Goal: Information Seeking & Learning: Check status

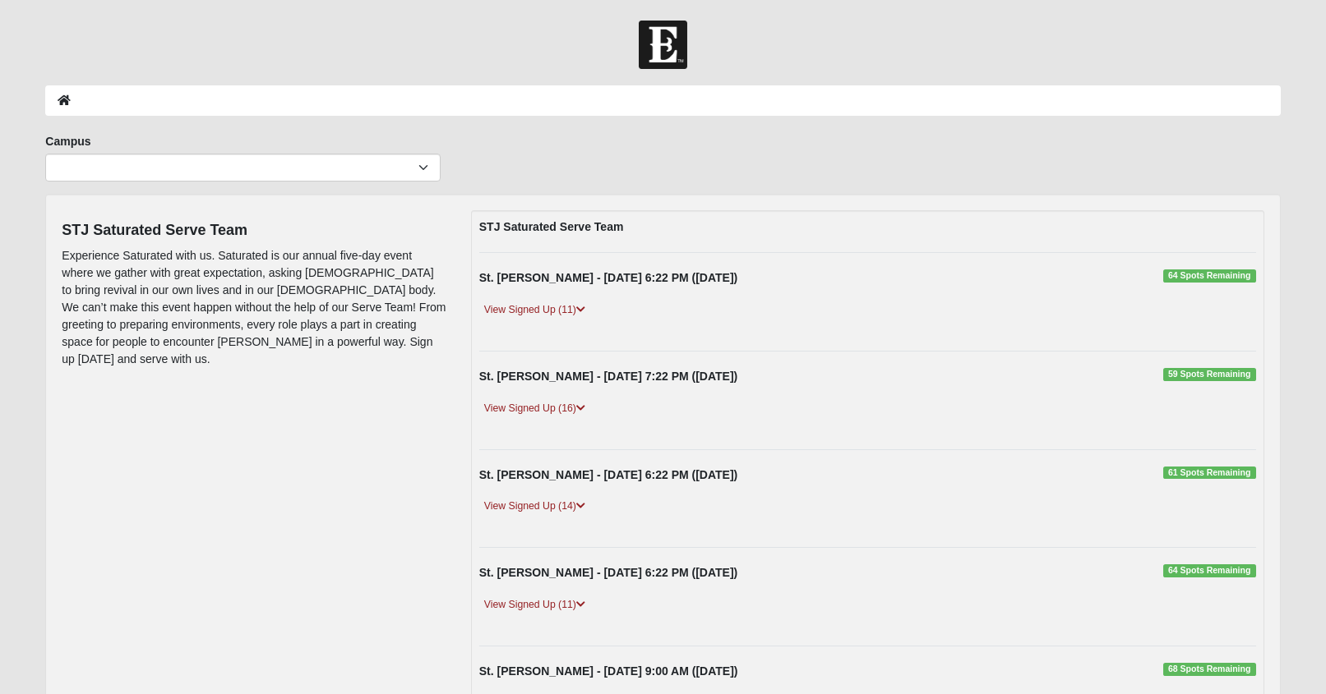
scroll to position [3, 0]
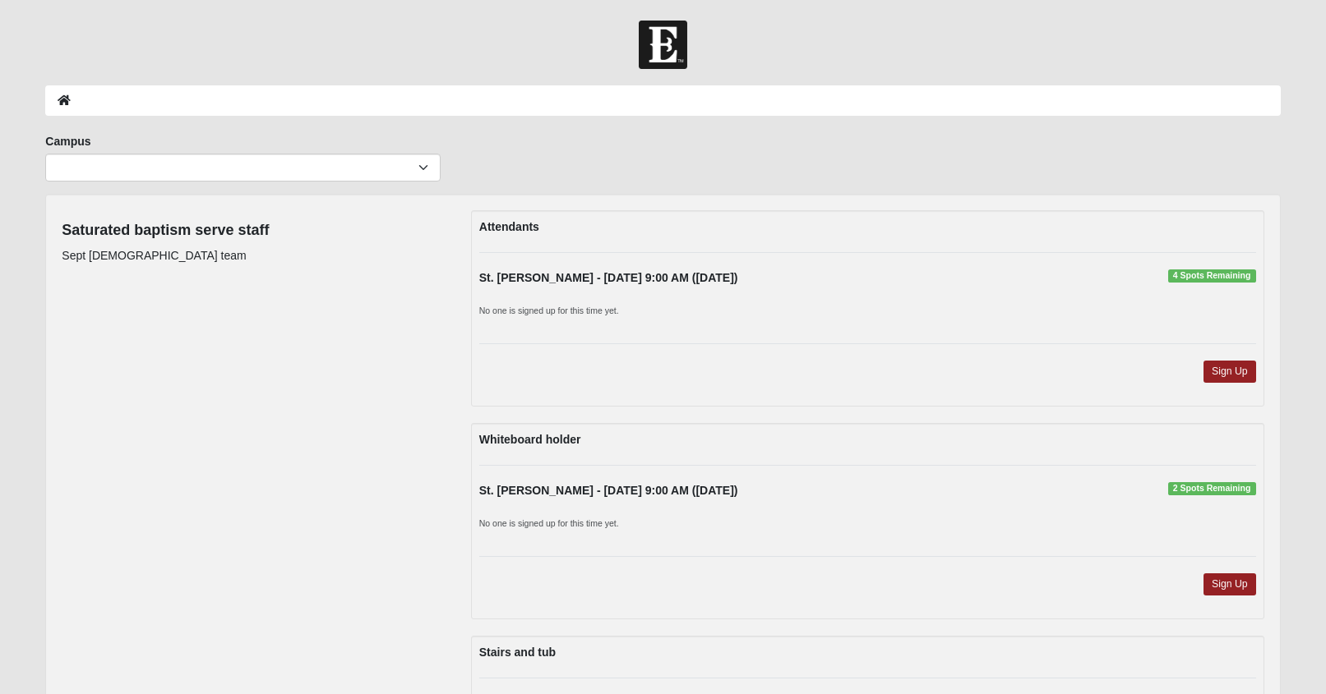
click at [288, 328] on div "Saturated baptism serve staff Sept baptism team Attendants St. Johns - 9/14/202…" at bounding box center [662, 635] width 1226 height 851
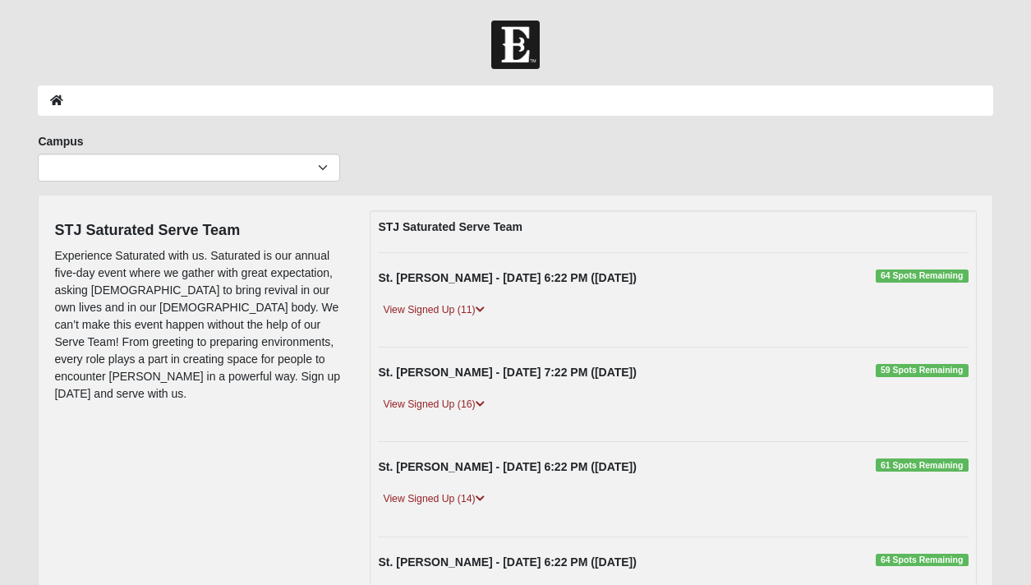
scroll to position [3, 0]
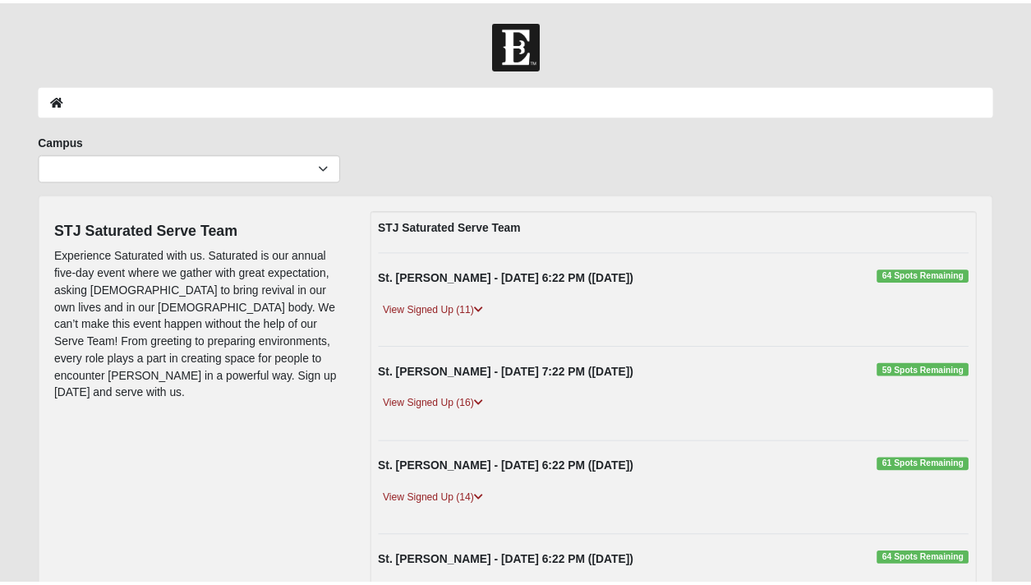
scroll to position [3, 0]
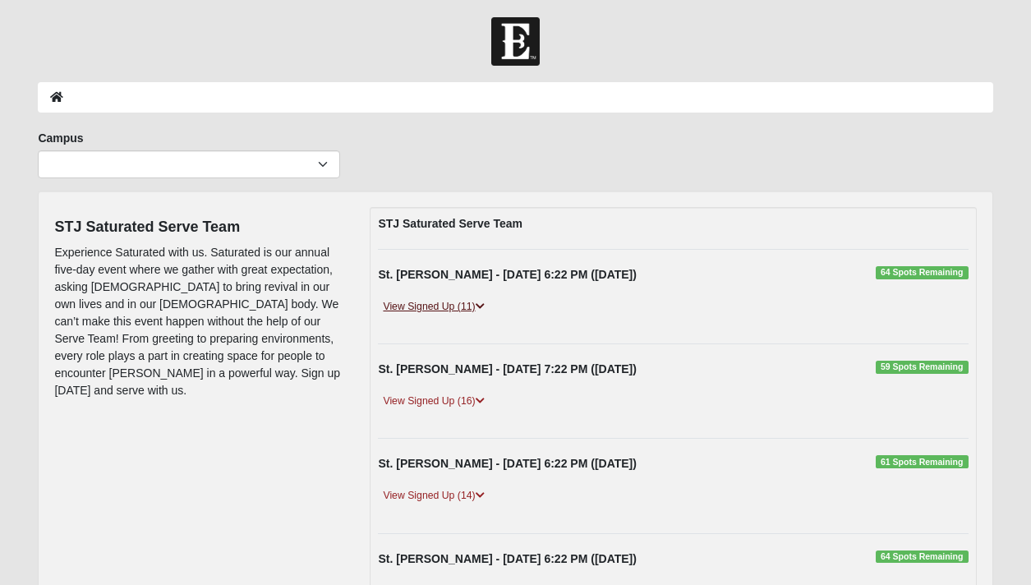
click at [482, 308] on icon at bounding box center [480, 307] width 9 height 10
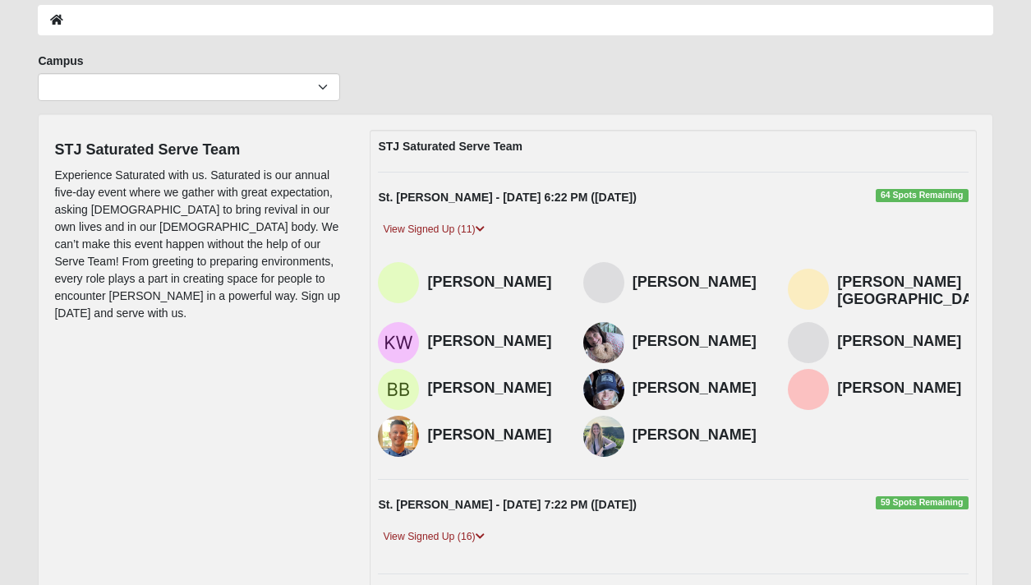
scroll to position [83, 0]
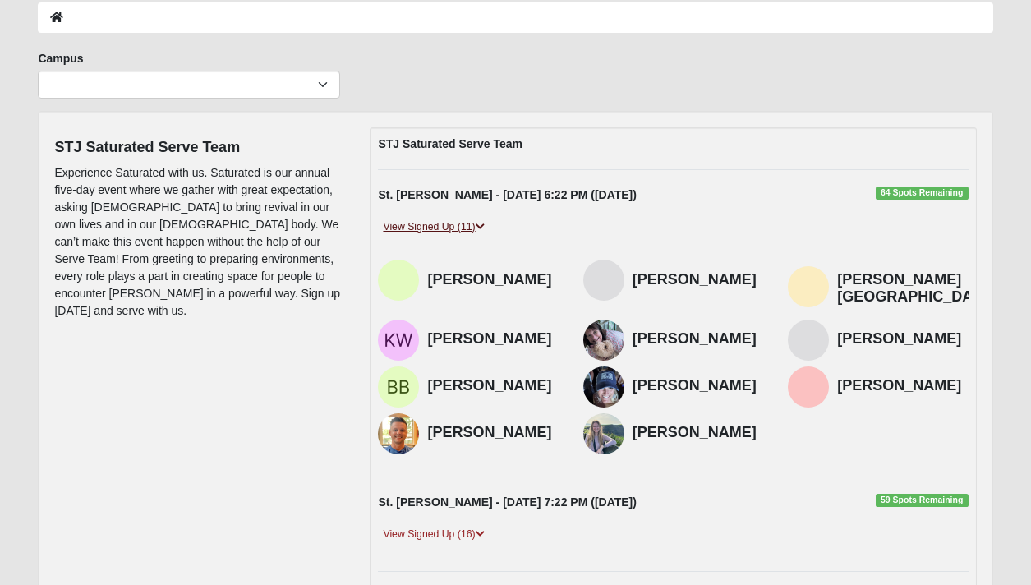
click at [486, 228] on link "View Signed Up (11)" at bounding box center [433, 227] width 111 height 17
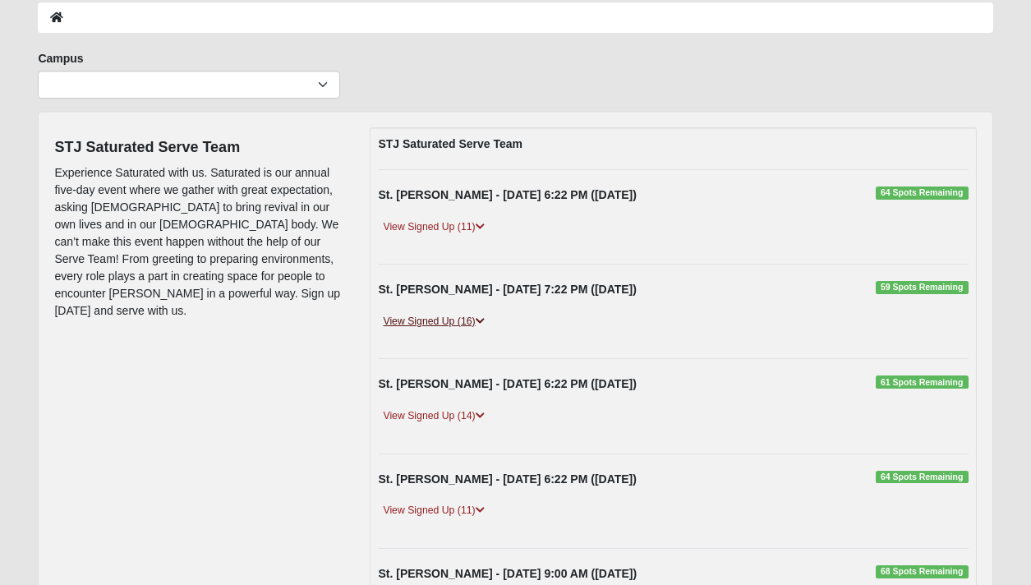
click at [485, 319] on icon at bounding box center [480, 321] width 9 height 10
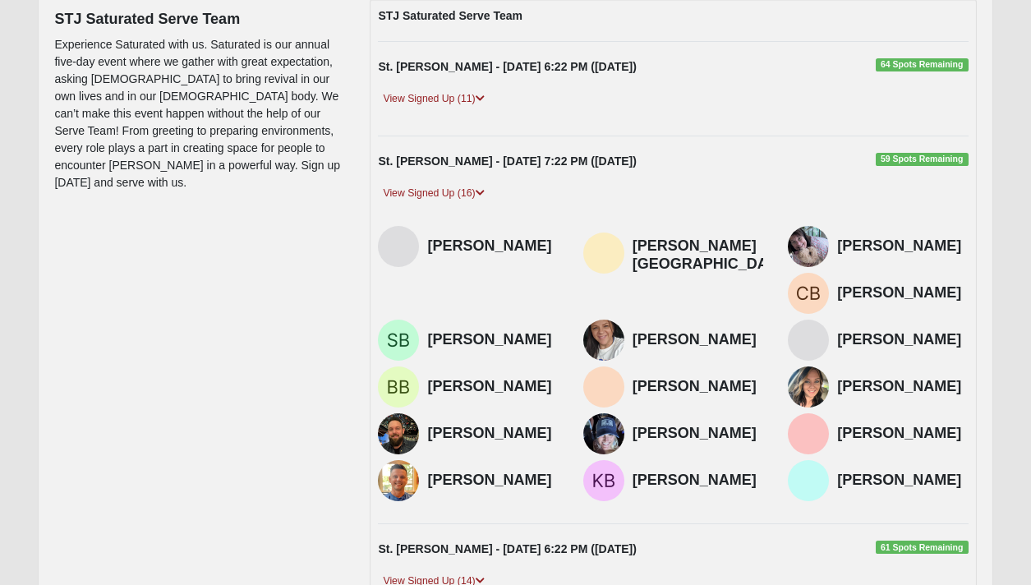
scroll to position [221, 0]
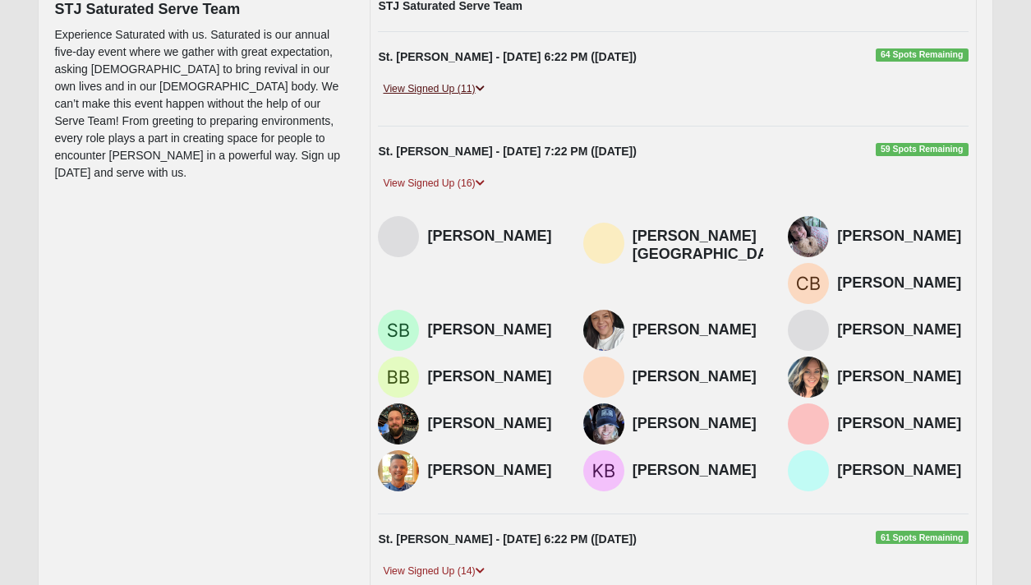
click at [485, 90] on icon at bounding box center [480, 89] width 9 height 10
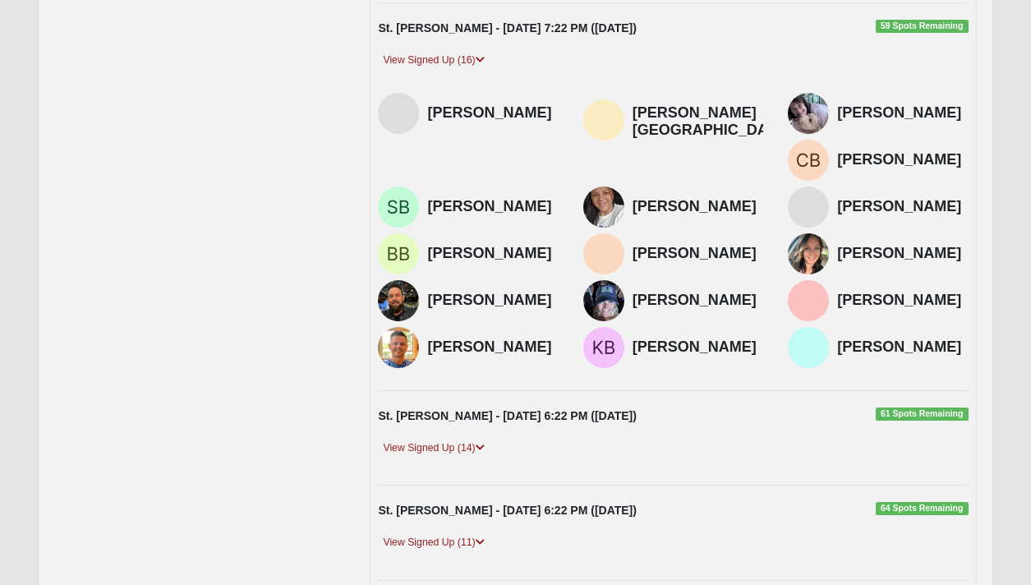
scroll to position [564, 0]
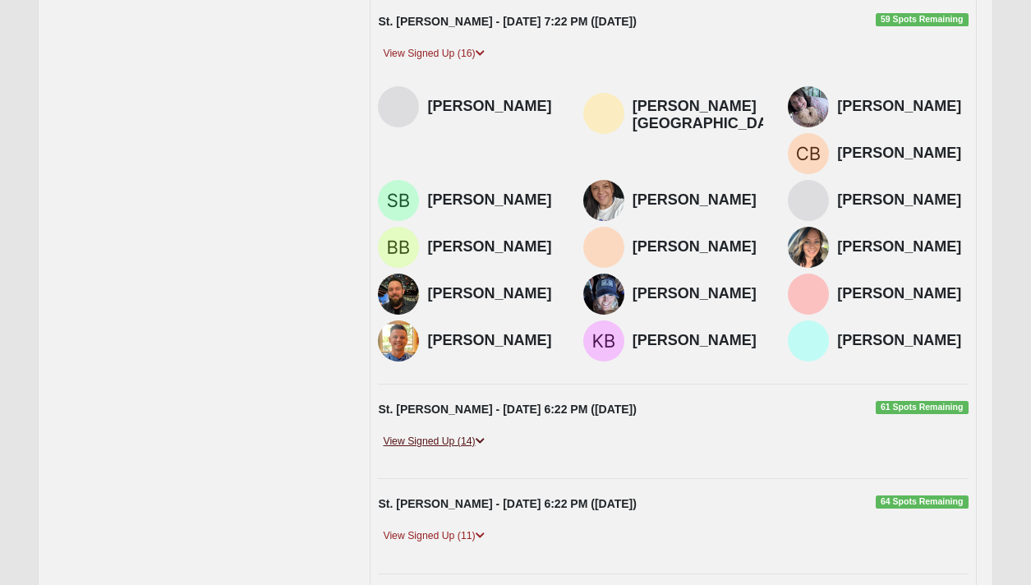
click at [480, 436] on icon at bounding box center [480, 441] width 9 height 10
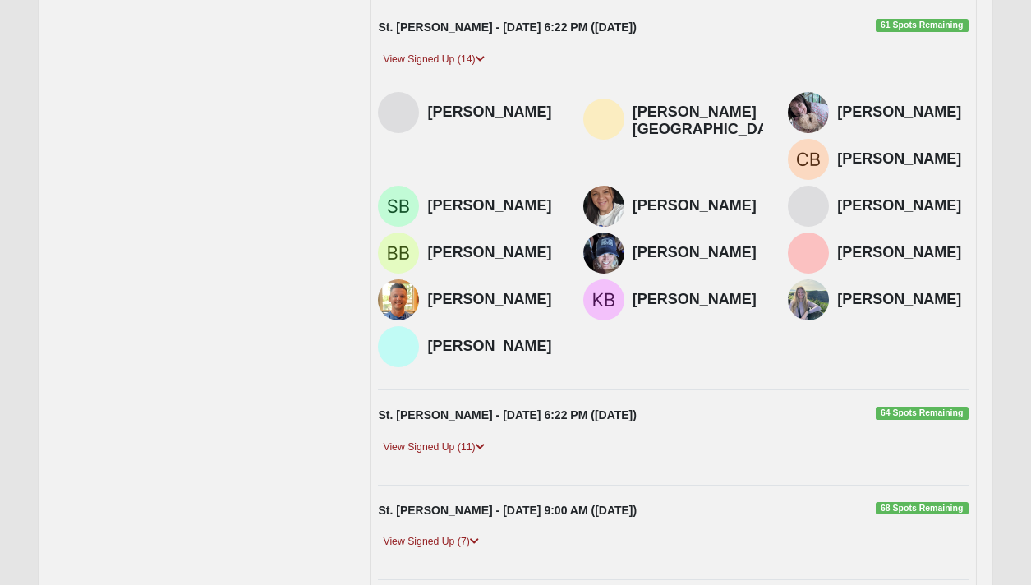
scroll to position [973, 0]
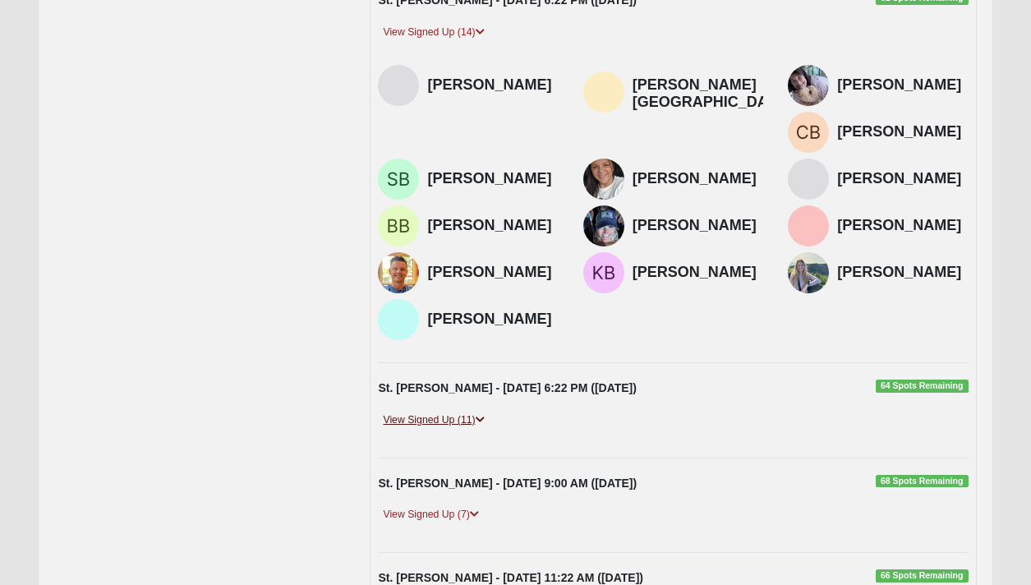
click at [480, 415] on icon at bounding box center [480, 420] width 9 height 10
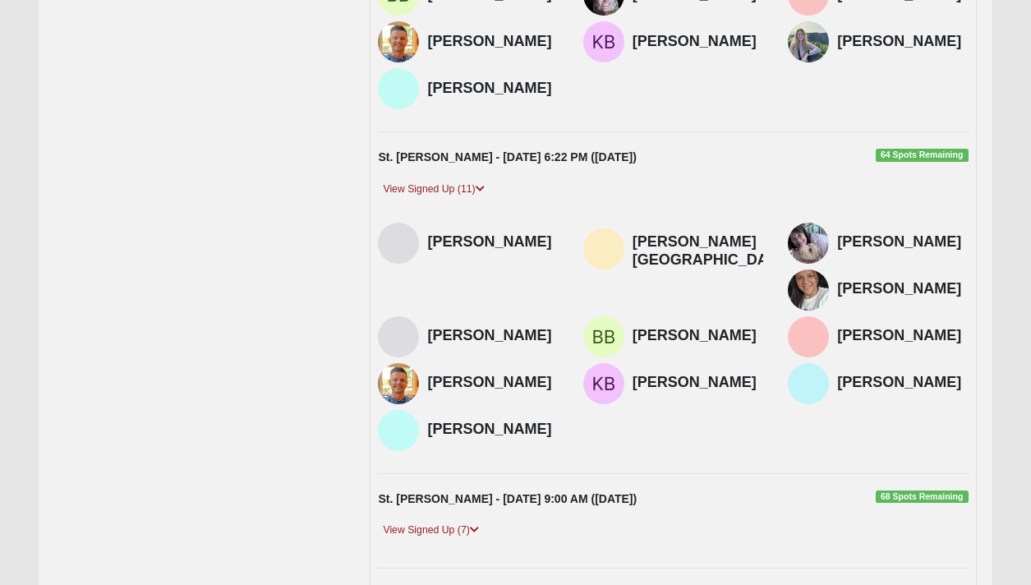
scroll to position [1211, 0]
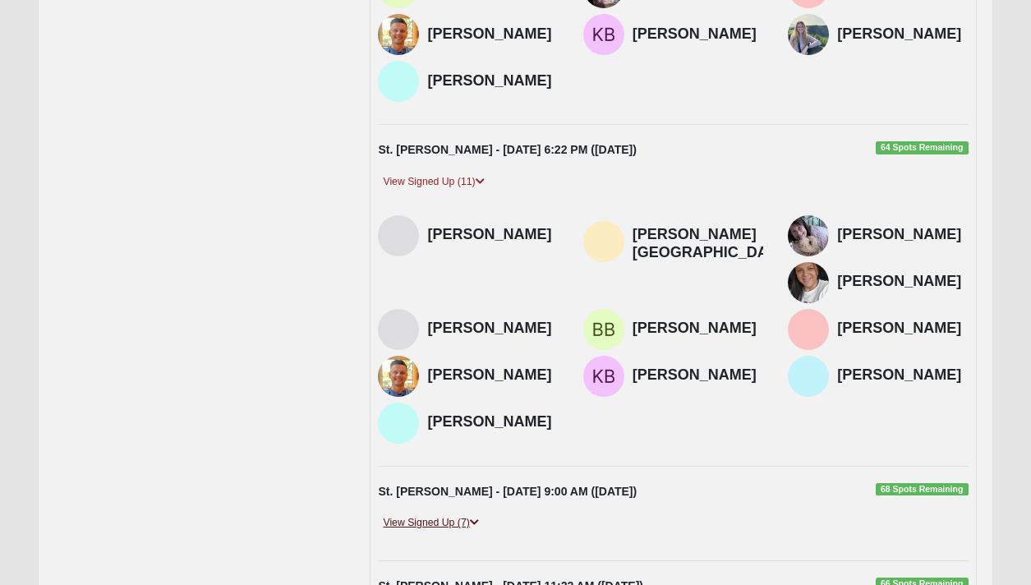
click at [468, 514] on link "View Signed Up (7)" at bounding box center [430, 522] width 105 height 17
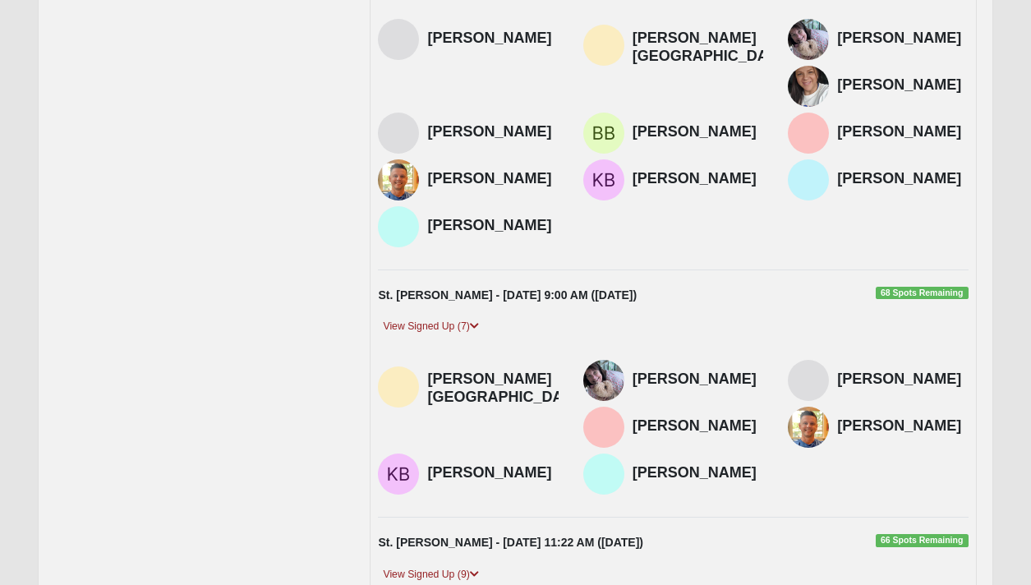
scroll to position [1480, 0]
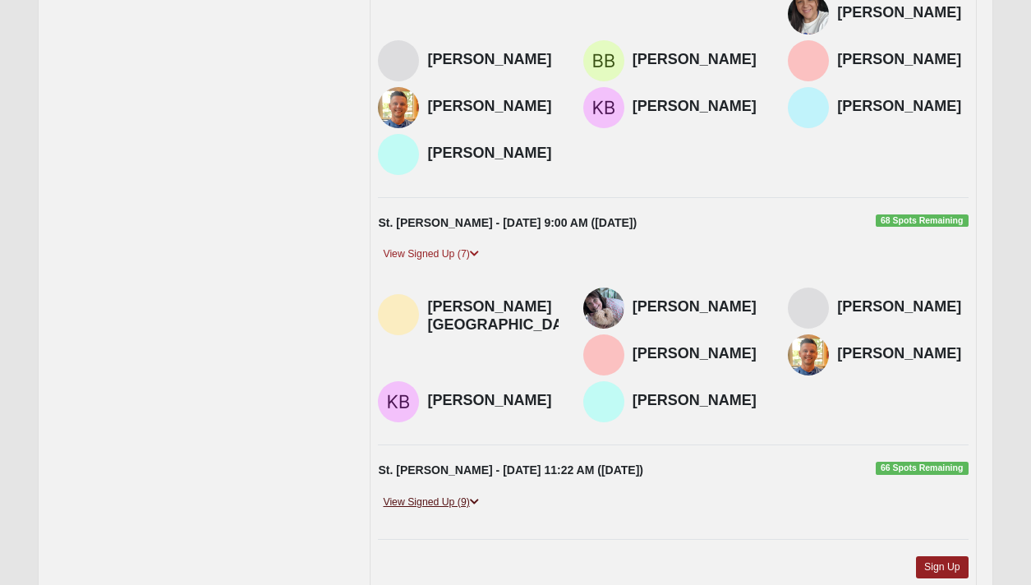
click at [473, 497] on icon at bounding box center [474, 502] width 9 height 10
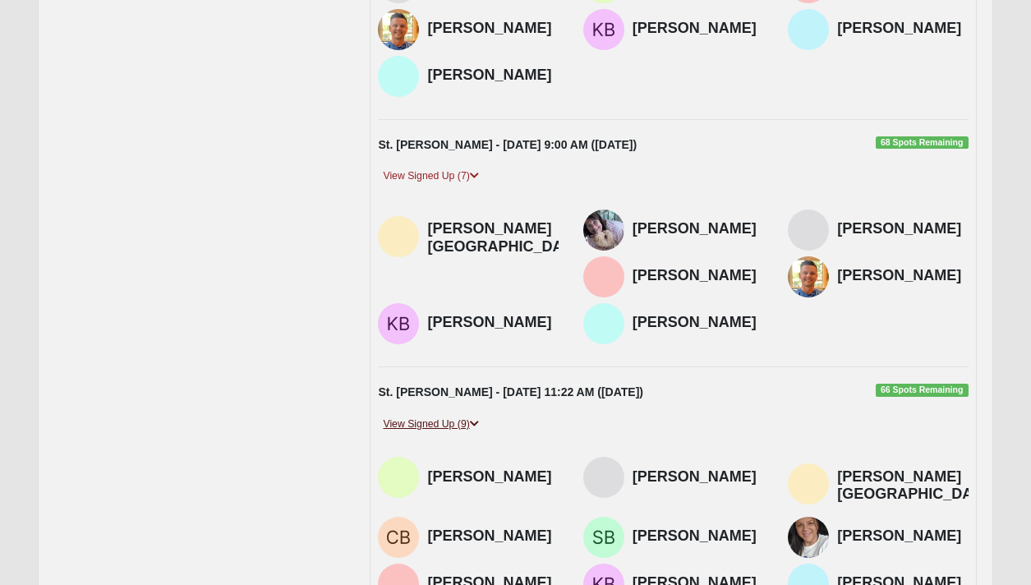
scroll to position [1575, 0]
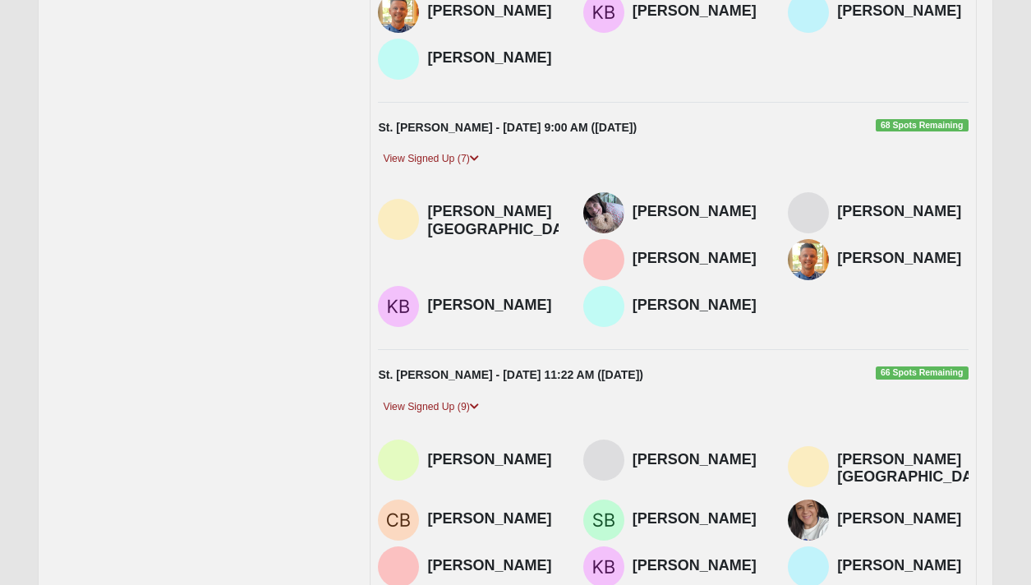
click at [886, 557] on h4 "[PERSON_NAME]" at bounding box center [902, 566] width 131 height 18
